Goal: Transaction & Acquisition: Book appointment/travel/reservation

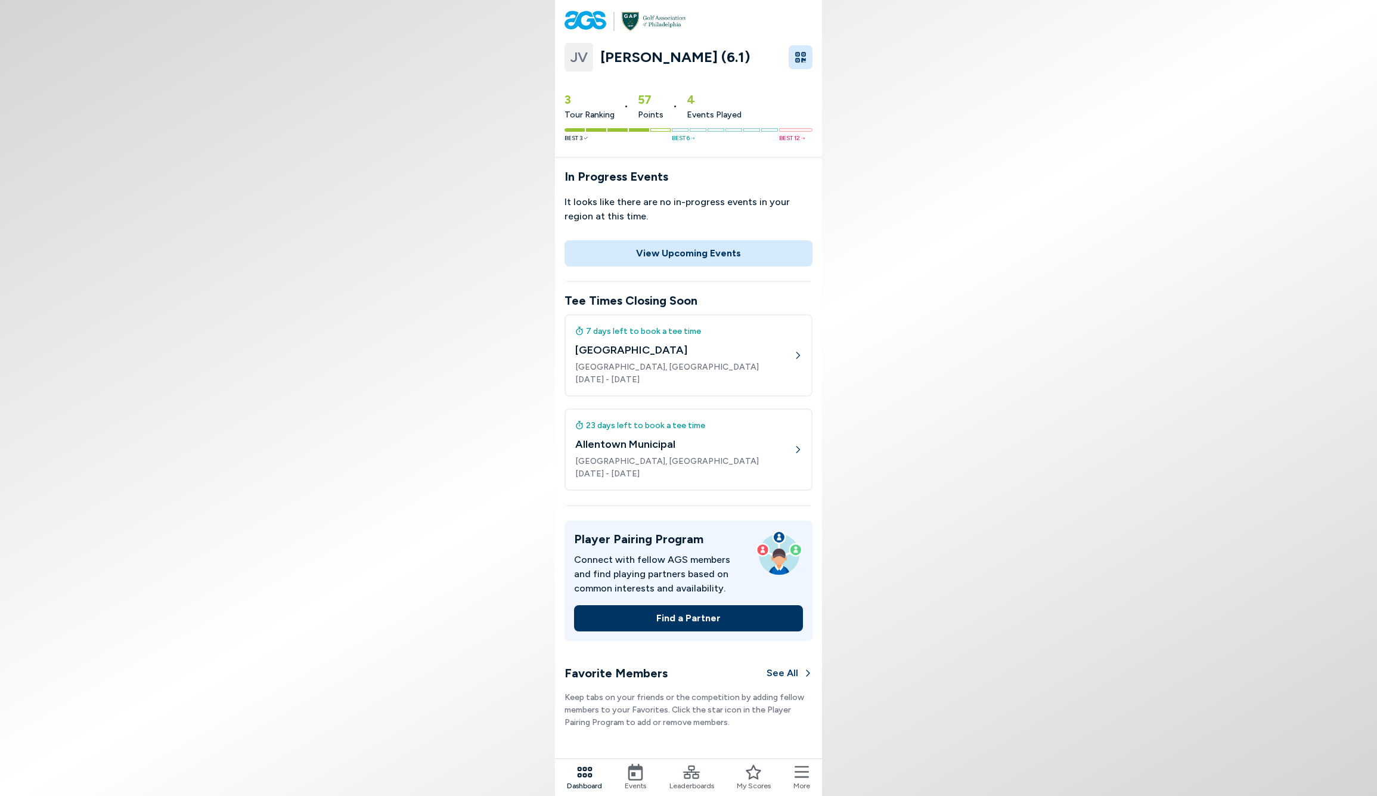
click at [681, 332] on div "7 days left to book a tee time" at bounding box center [684, 331] width 218 height 13
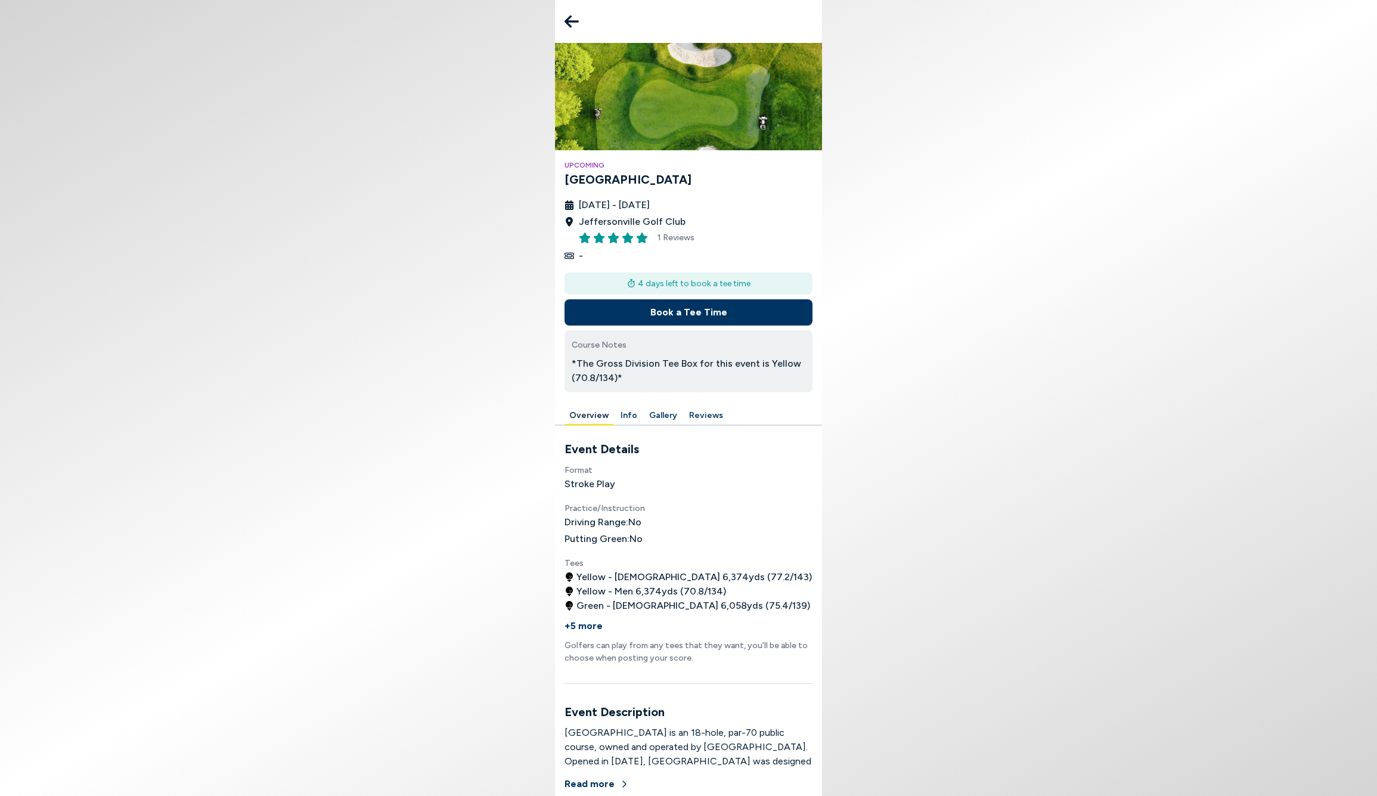
click at [687, 312] on button "Book a Tee Time" at bounding box center [689, 312] width 248 height 26
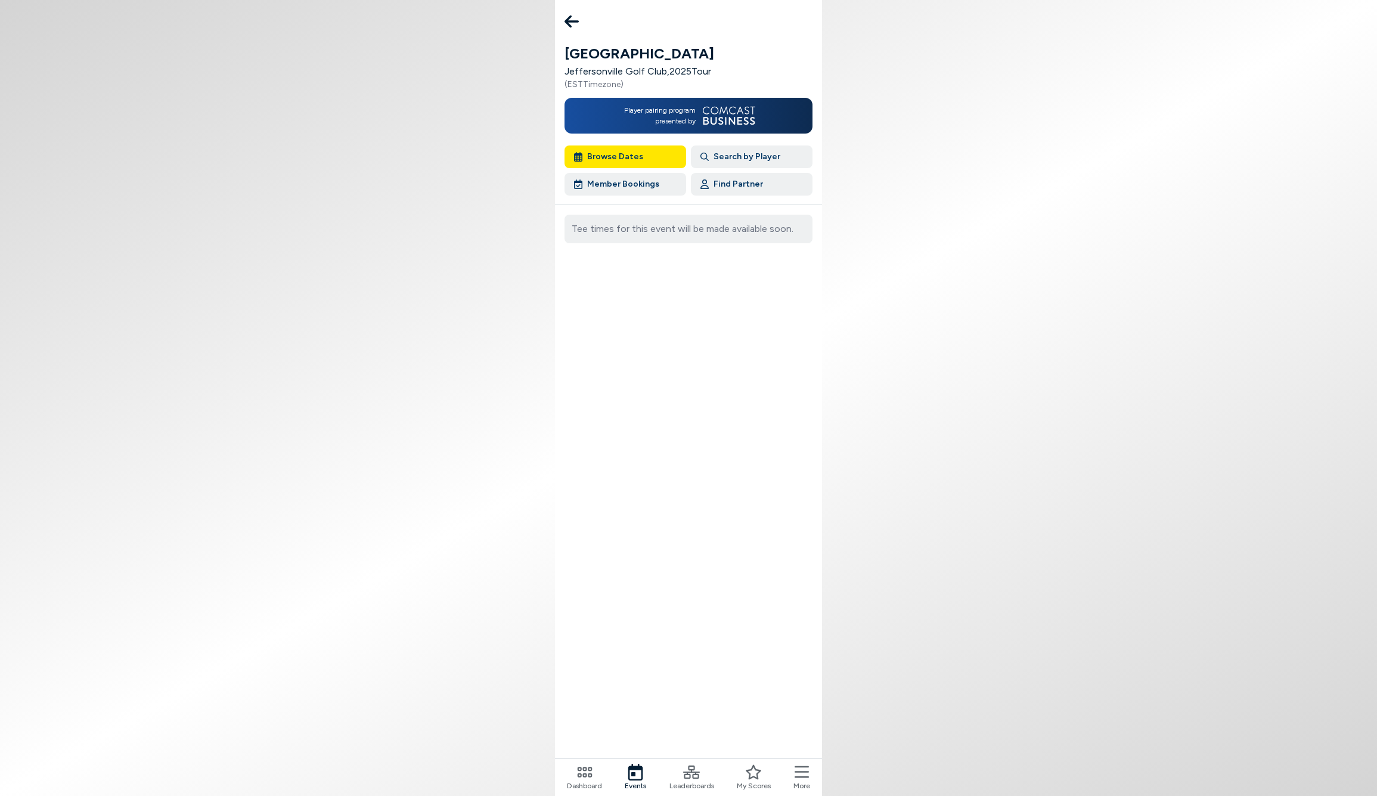
click at [624, 150] on button "Browse Dates" at bounding box center [626, 156] width 122 height 23
click at [619, 162] on button "Browse Dates" at bounding box center [626, 156] width 122 height 23
click at [570, 19] on icon at bounding box center [572, 22] width 14 height 24
